Goal: Task Accomplishment & Management: Use online tool/utility

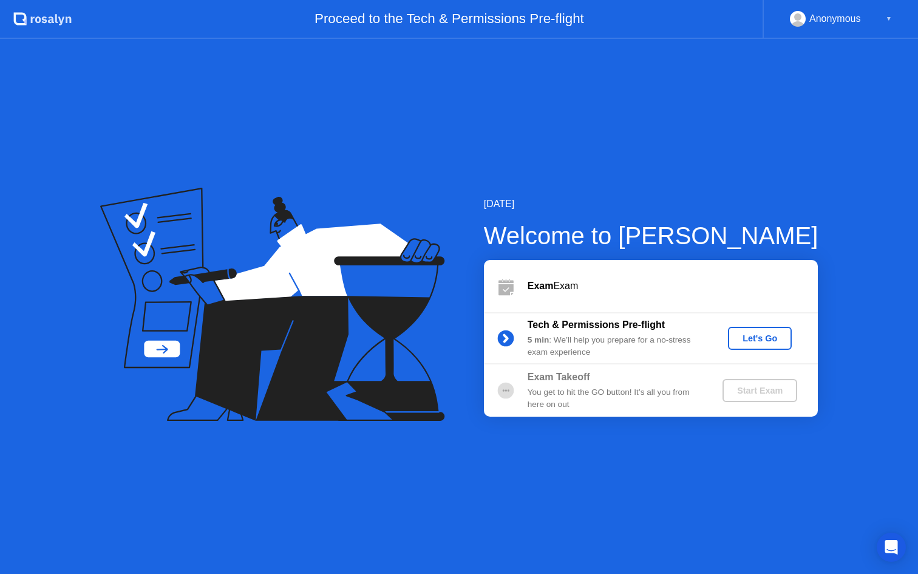
click at [762, 340] on div "Let's Go" at bounding box center [760, 338] width 54 height 10
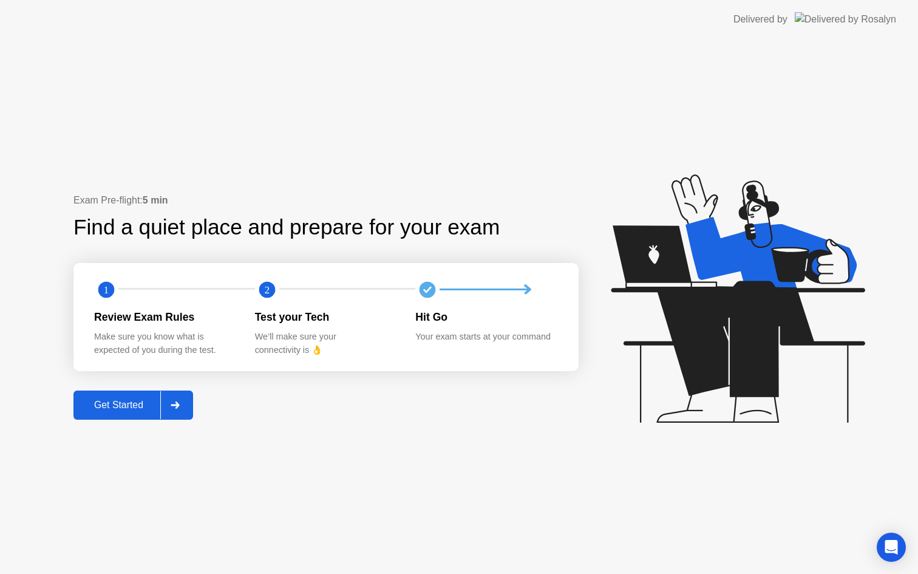
click at [133, 401] on div "Get Started" at bounding box center [118, 404] width 83 height 11
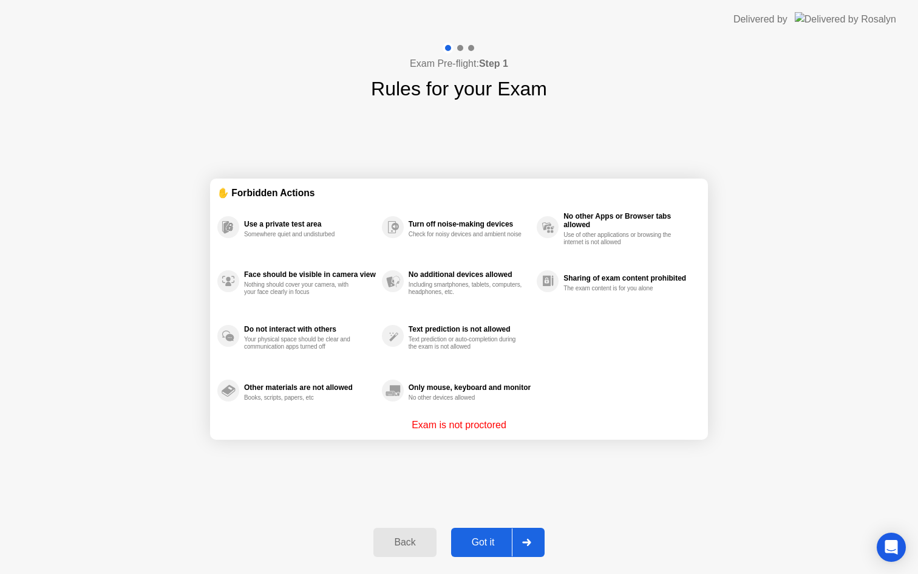
click at [486, 542] on div "Got it" at bounding box center [483, 542] width 57 height 11
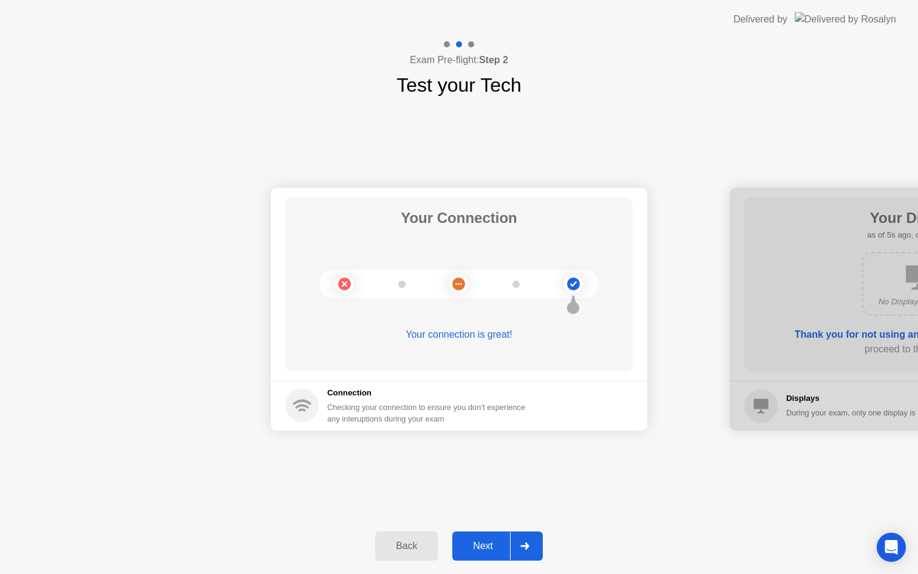
click at [486, 542] on div "Next" at bounding box center [483, 545] width 54 height 11
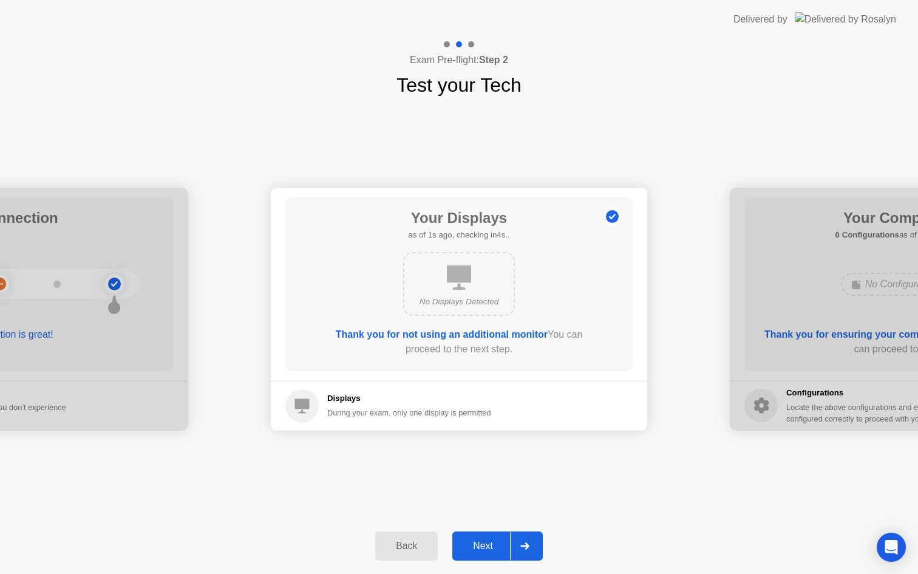
click at [486, 542] on div "Next" at bounding box center [483, 545] width 54 height 11
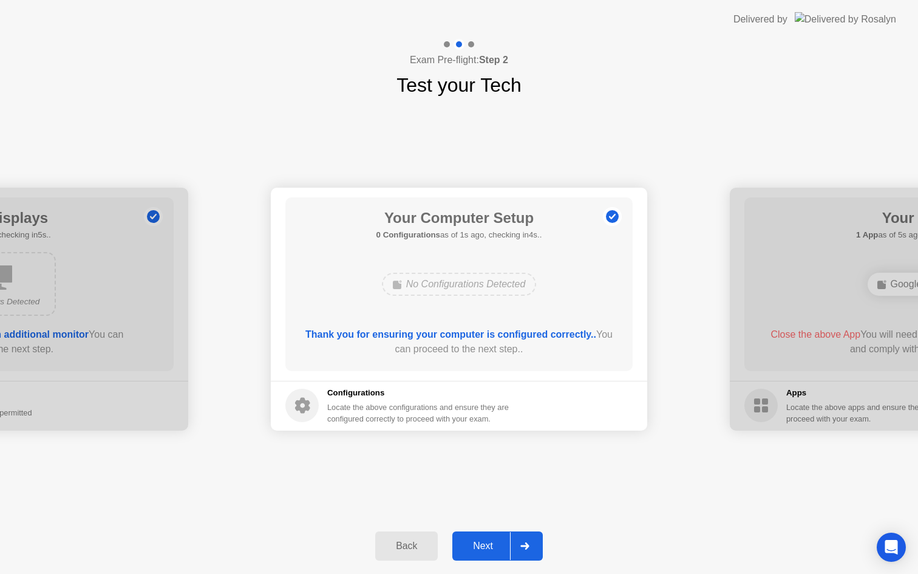
click at [486, 542] on div "Next" at bounding box center [483, 545] width 54 height 11
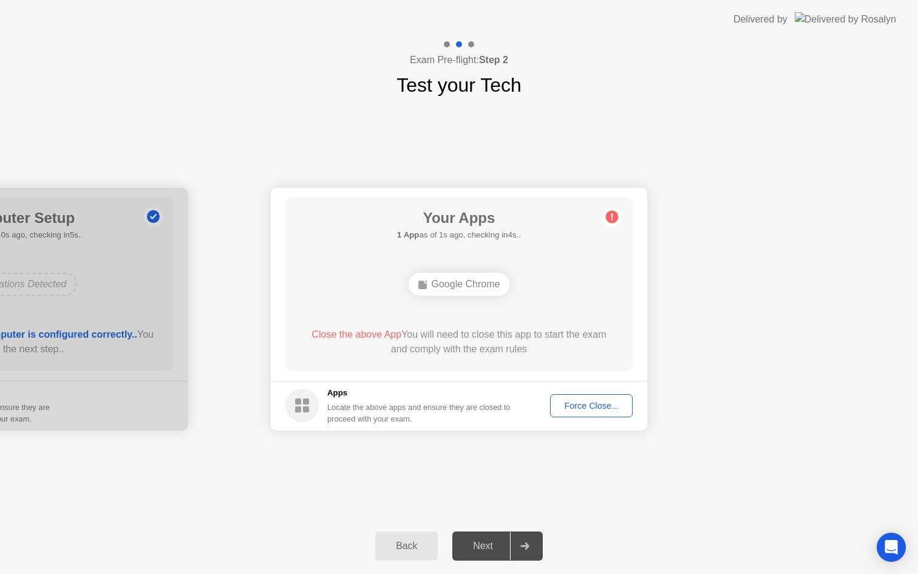
click at [596, 406] on div "Force Close..." at bounding box center [591, 406] width 74 height 10
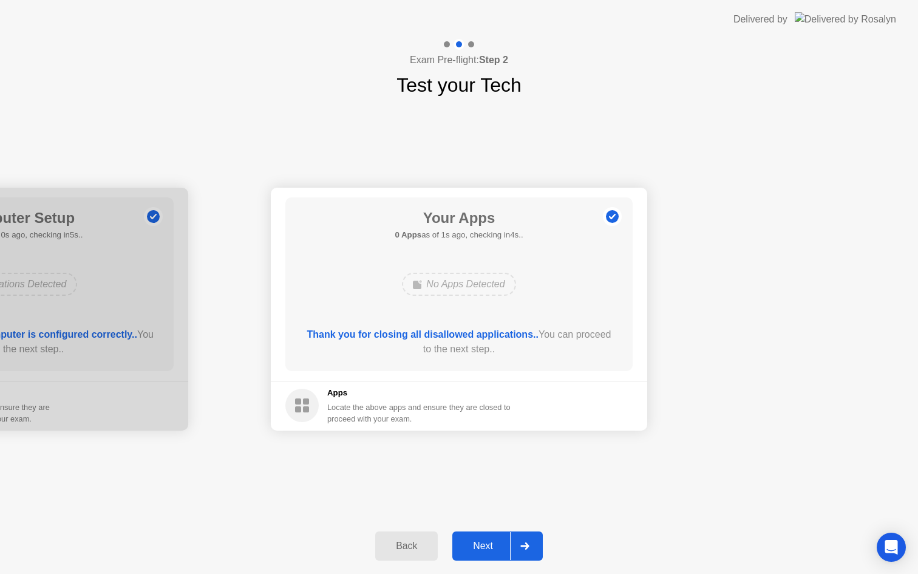
click at [480, 548] on div "Next" at bounding box center [483, 545] width 54 height 11
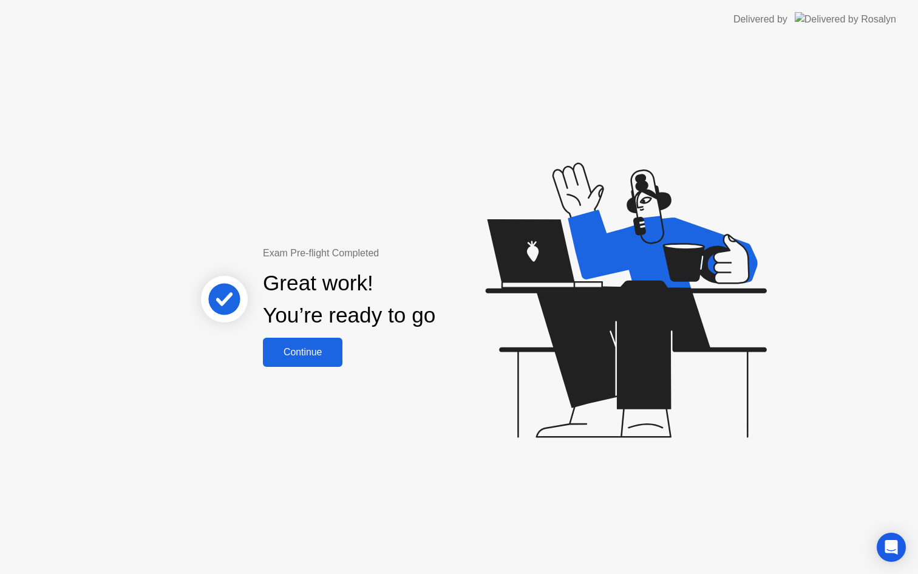
click at [308, 348] on div "Continue" at bounding box center [303, 352] width 72 height 11
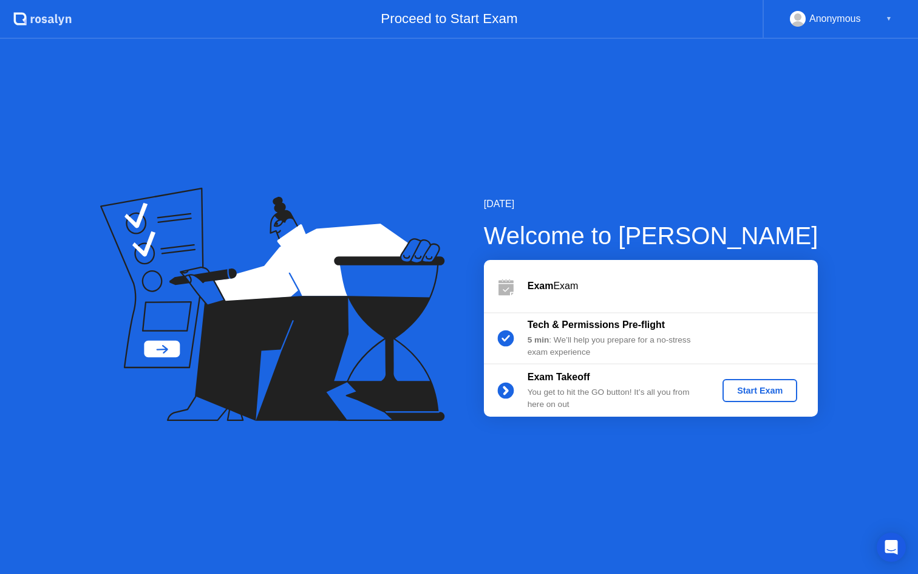
click at [755, 388] on div "Start Exam" at bounding box center [759, 391] width 65 height 10
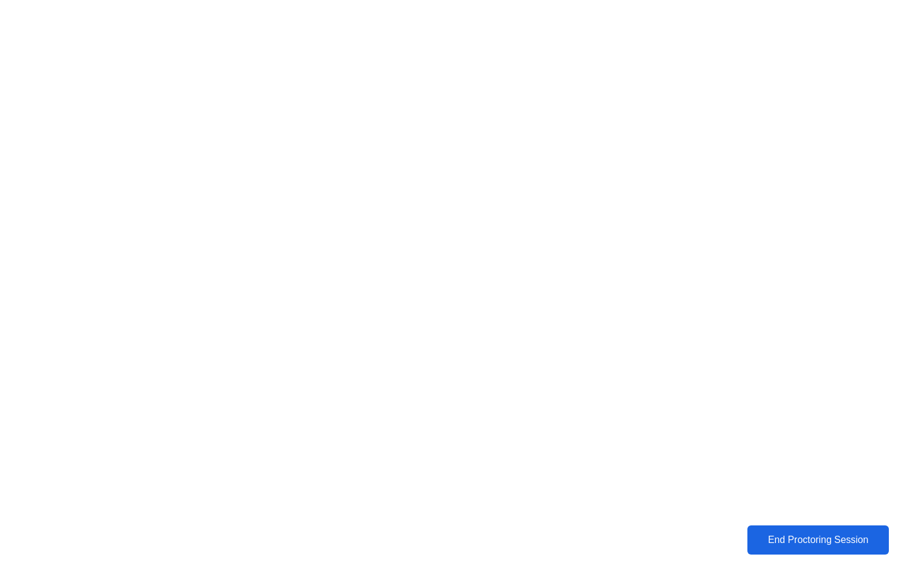
click at [820, 545] on div "End Proctoring Session" at bounding box center [818, 539] width 134 height 11
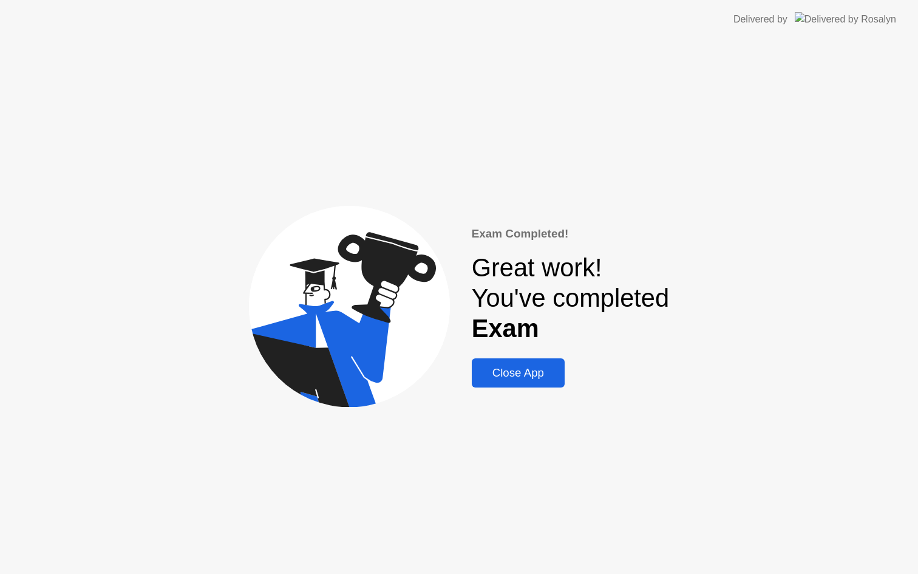
click at [521, 374] on div "Close App" at bounding box center [518, 372] width 86 height 13
